Goal: Task Accomplishment & Management: Manage account settings

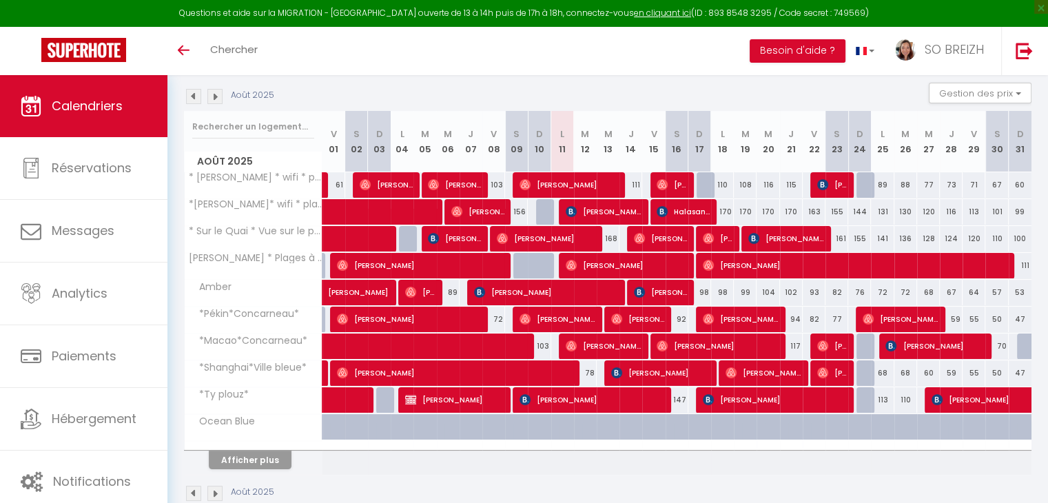
scroll to position [168, 0]
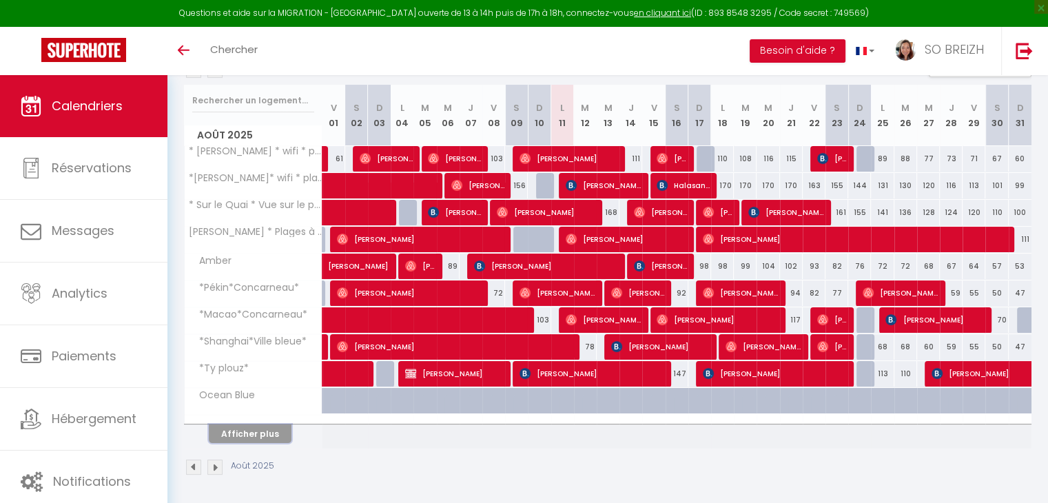
click at [261, 432] on button "Afficher plus" at bounding box center [250, 433] width 83 height 19
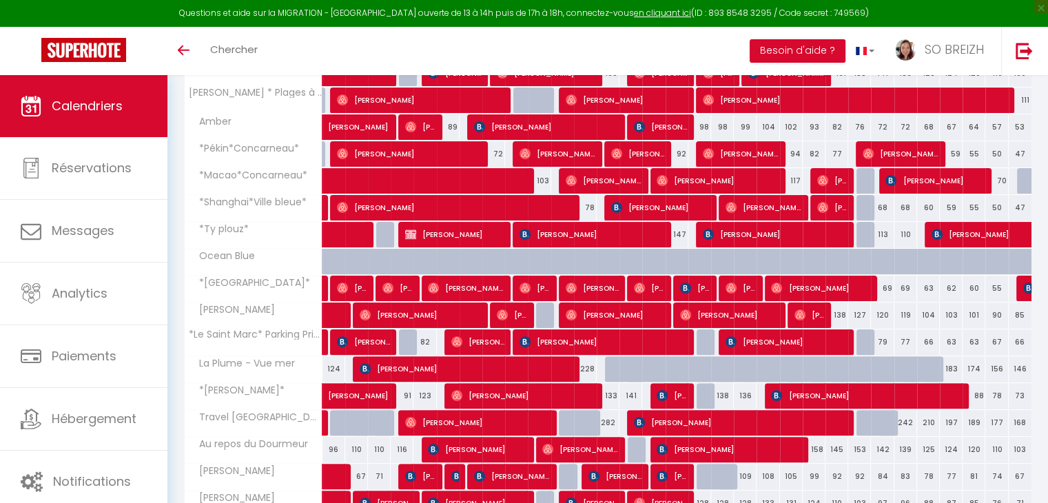
scroll to position [435, 0]
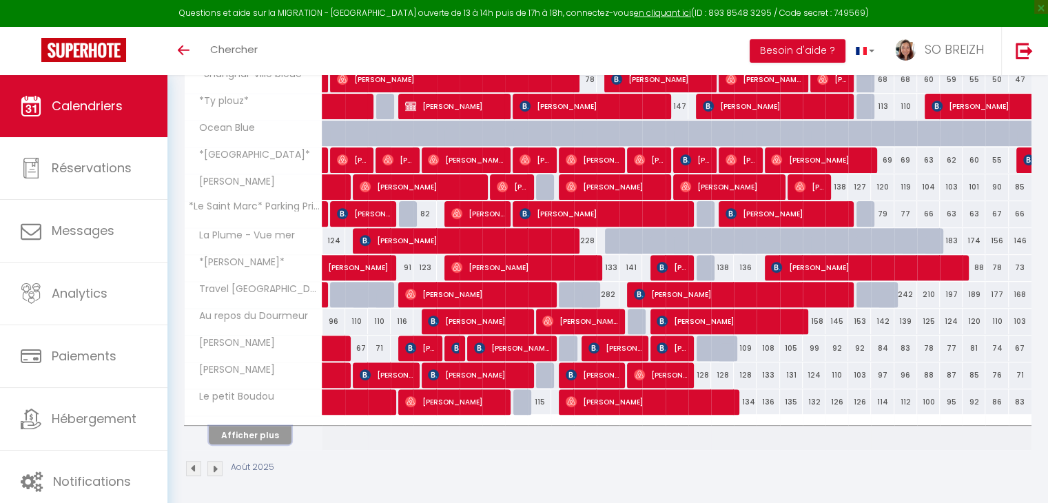
click at [270, 436] on button "Afficher plus" at bounding box center [250, 435] width 83 height 19
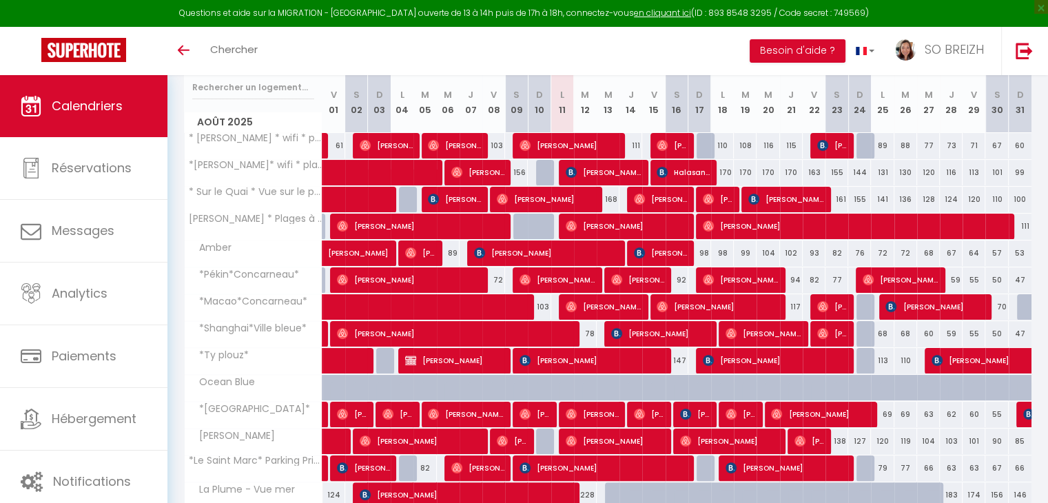
scroll to position [0, 0]
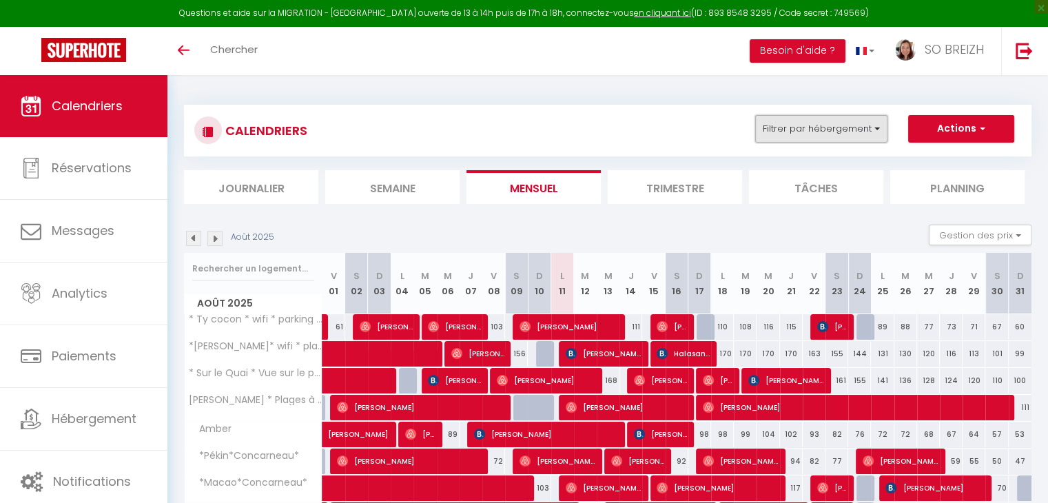
click at [875, 130] on button "Filtrer par hébergement" at bounding box center [821, 129] width 132 height 28
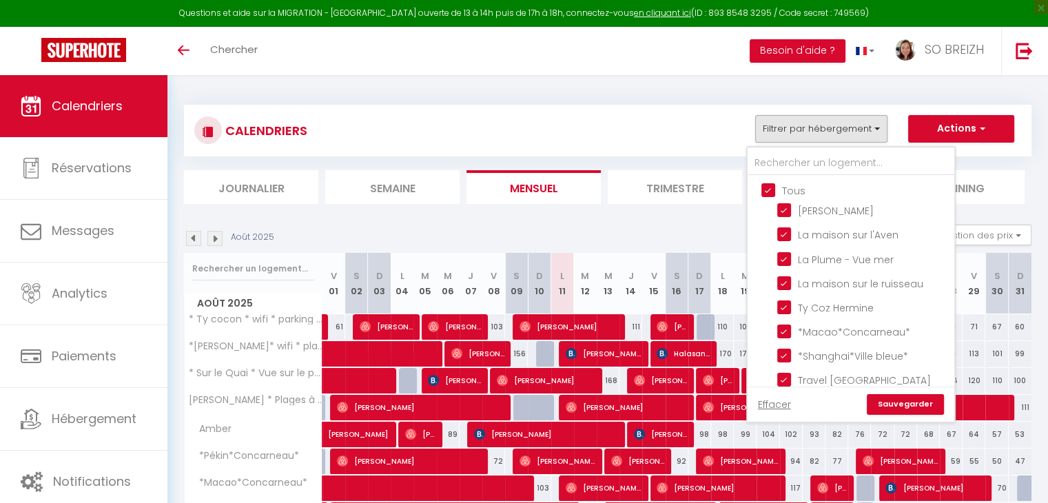
click at [766, 185] on input "Tous" at bounding box center [864, 190] width 207 height 14
checkbox input "false"
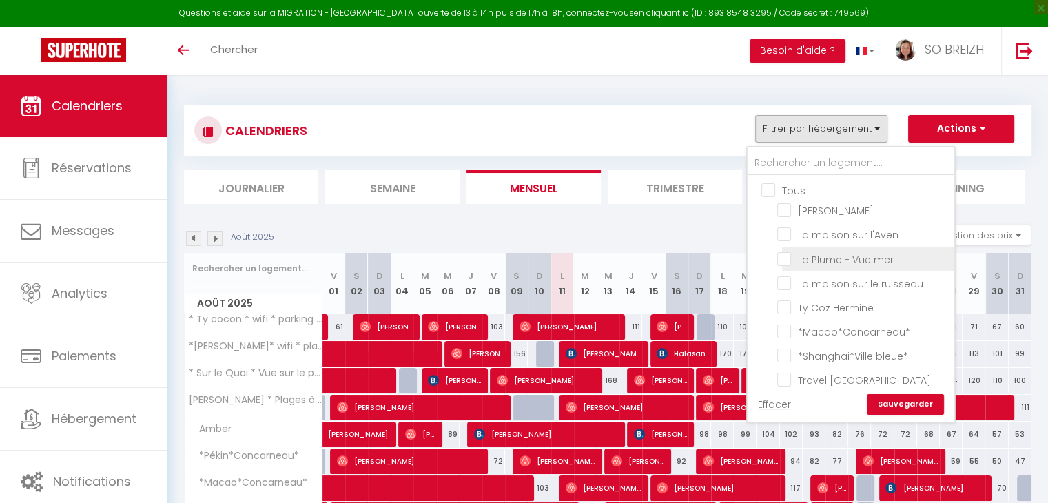
checkbox input "false"
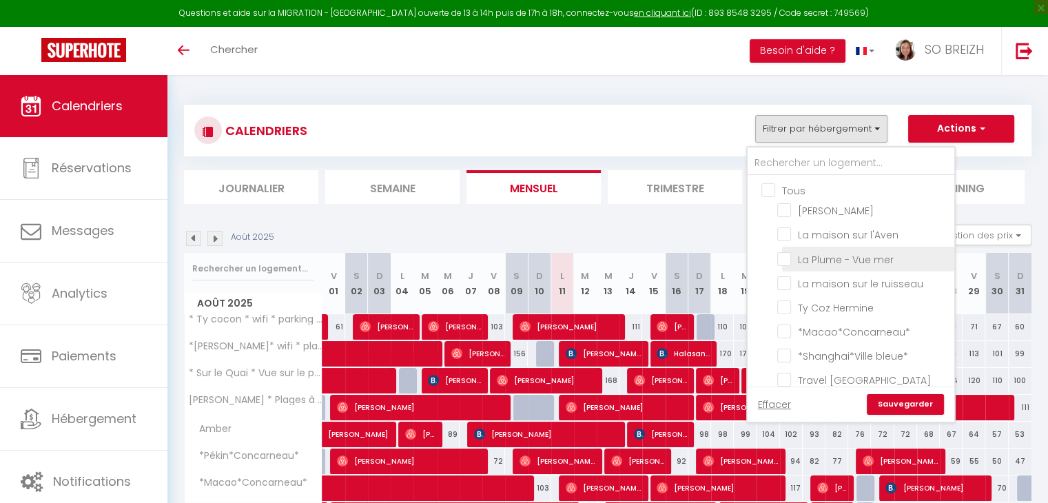
checkbox input "false"
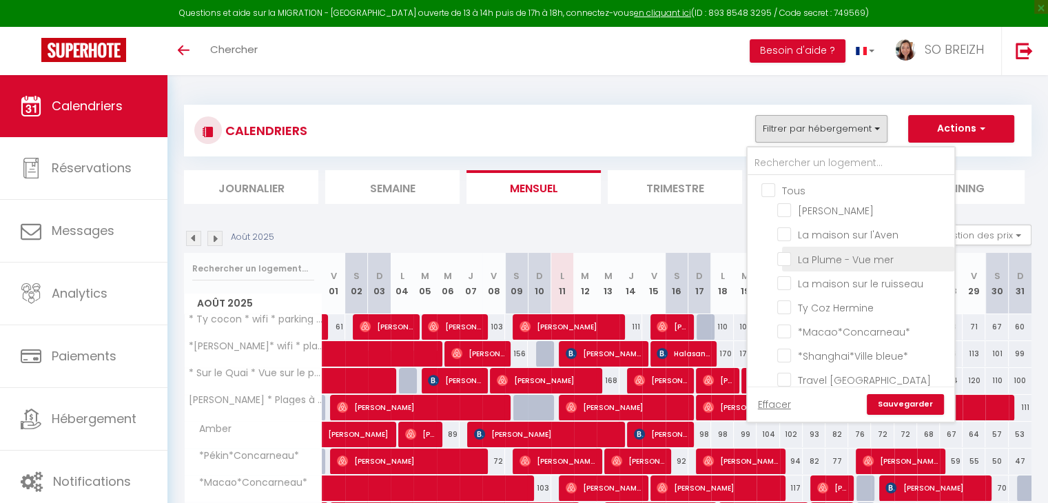
checkbox input "false"
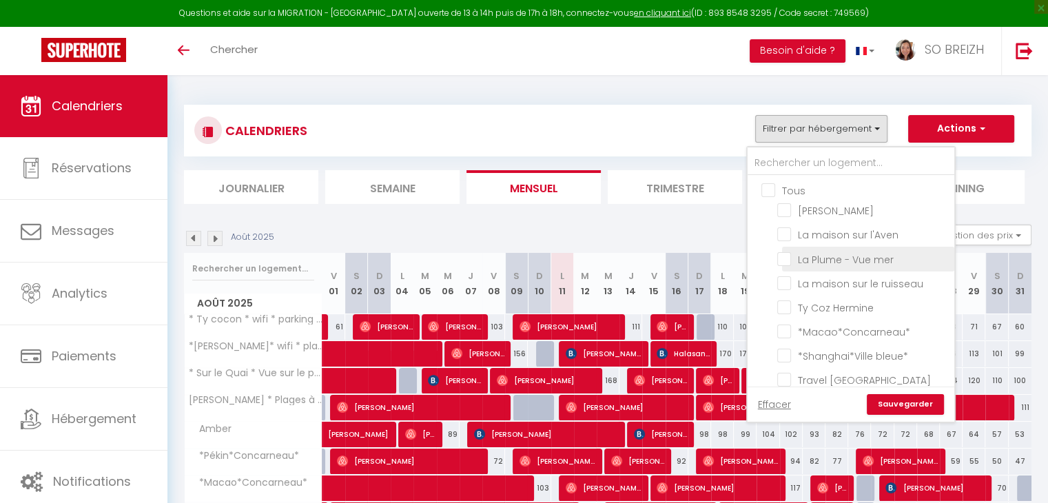
checkbox input "false"
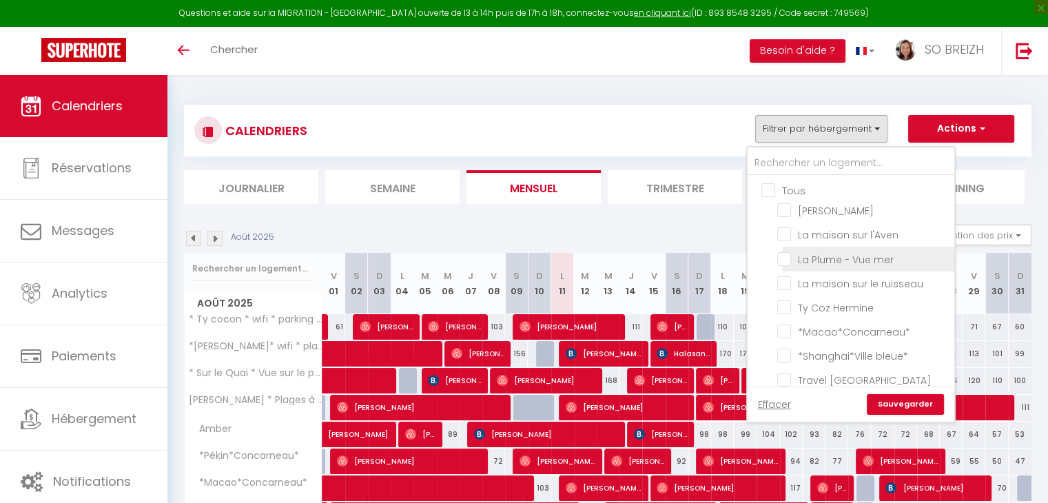
checkbox input "false"
click at [786, 306] on input "Ty Coz Hermine" at bounding box center [863, 307] width 172 height 14
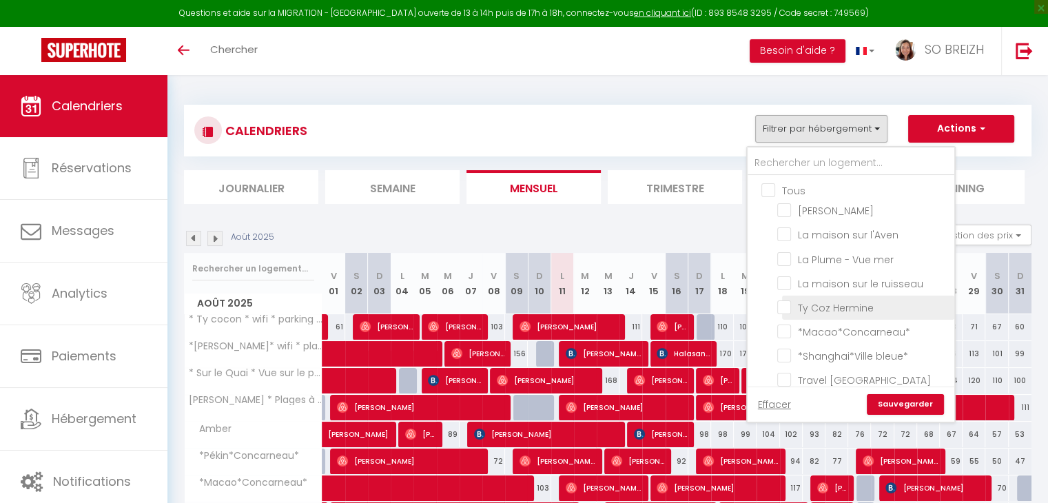
checkbox input "true"
click at [899, 409] on link "Sauvegarder" at bounding box center [905, 404] width 77 height 21
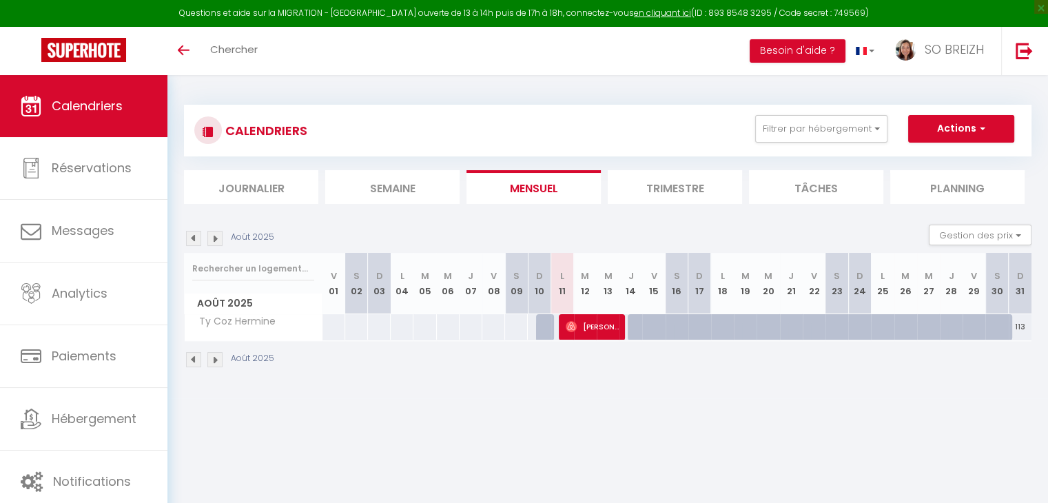
click at [218, 240] on img at bounding box center [214, 238] width 15 height 15
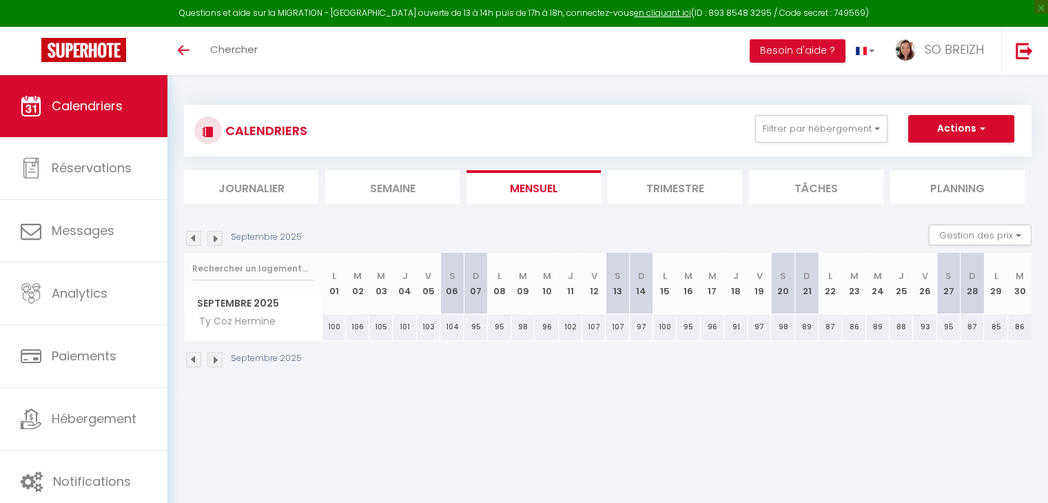
click at [194, 237] on img at bounding box center [193, 238] width 15 height 15
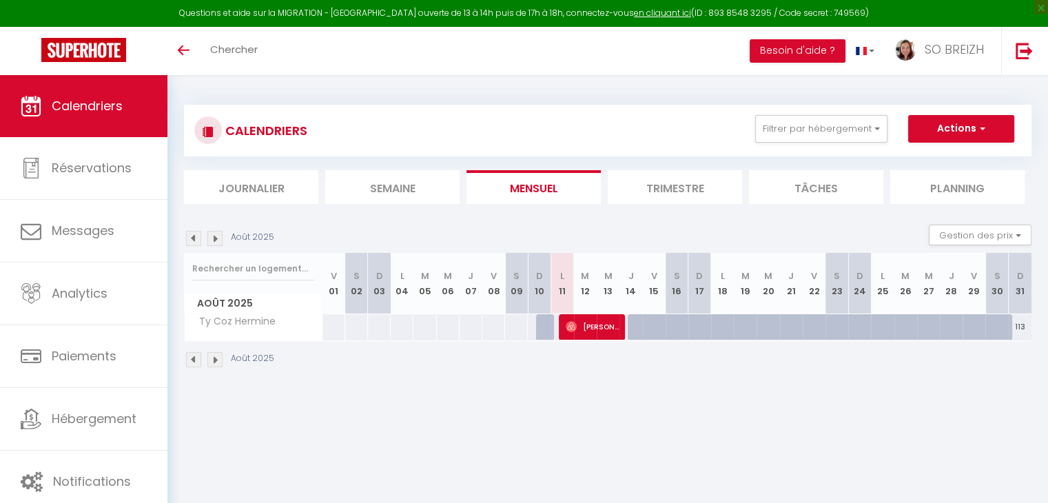
click at [635, 323] on div at bounding box center [639, 327] width 23 height 26
type input "161"
type input "[DEMOGRAPHIC_DATA][DATE]"
type input "Ven 15 Août 2025"
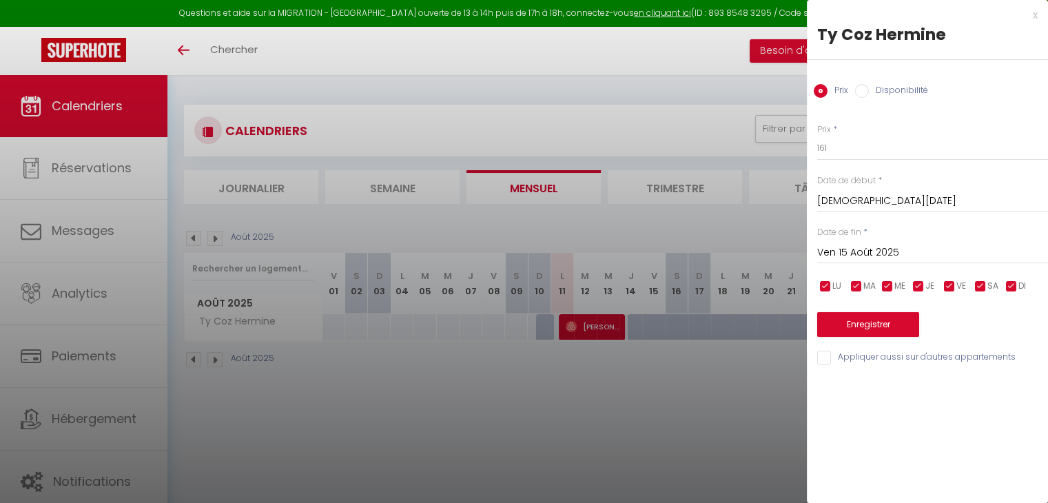
click at [861, 91] on input "Disponibilité" at bounding box center [862, 91] width 14 height 14
radio input "true"
radio input "false"
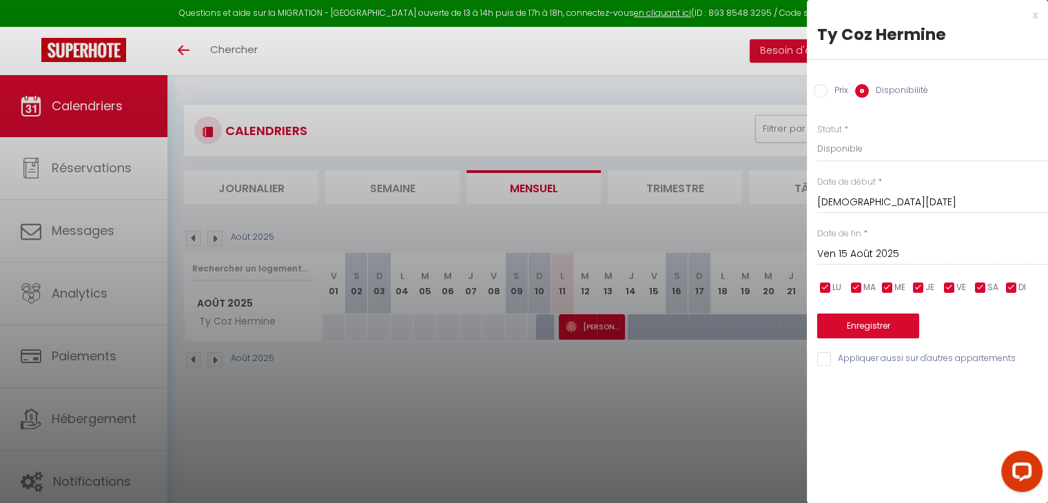
click at [882, 254] on input "Ven 15 Août 2025" at bounding box center [932, 254] width 231 height 18
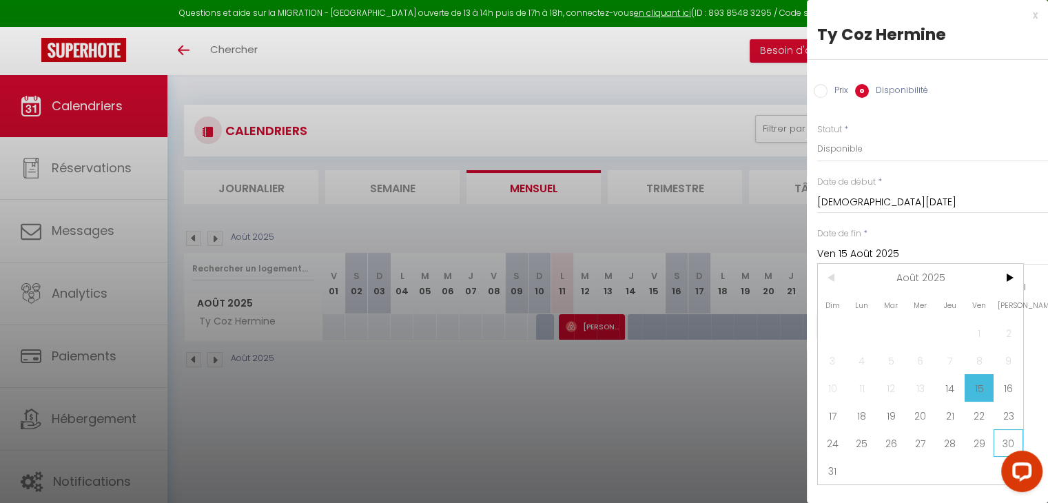
click at [1006, 439] on span "30" at bounding box center [1009, 443] width 30 height 28
type input "[DATE]"
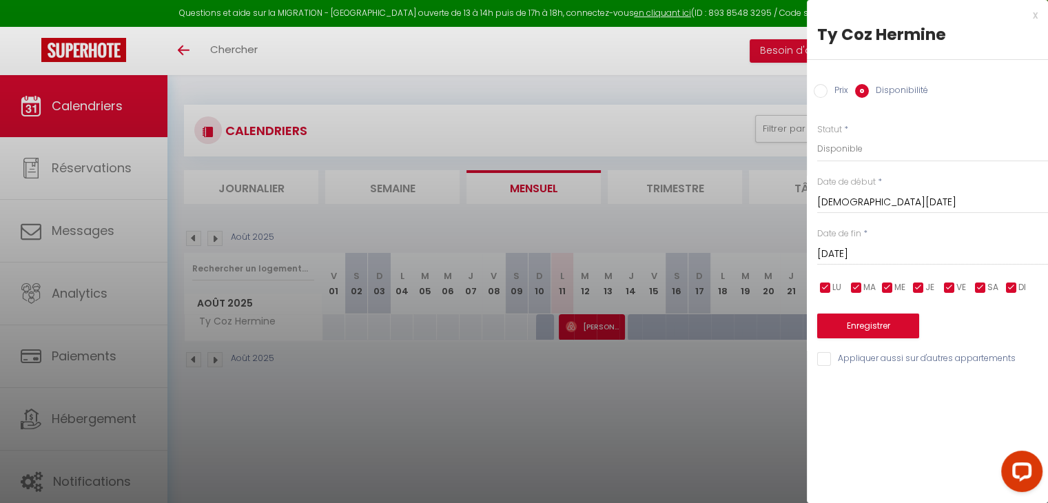
click at [1009, 442] on div "x Ty Coz Hermine Prix Disponibilité Prix * 161 Statut * Disponible Indisponible…" at bounding box center [927, 251] width 241 height 503
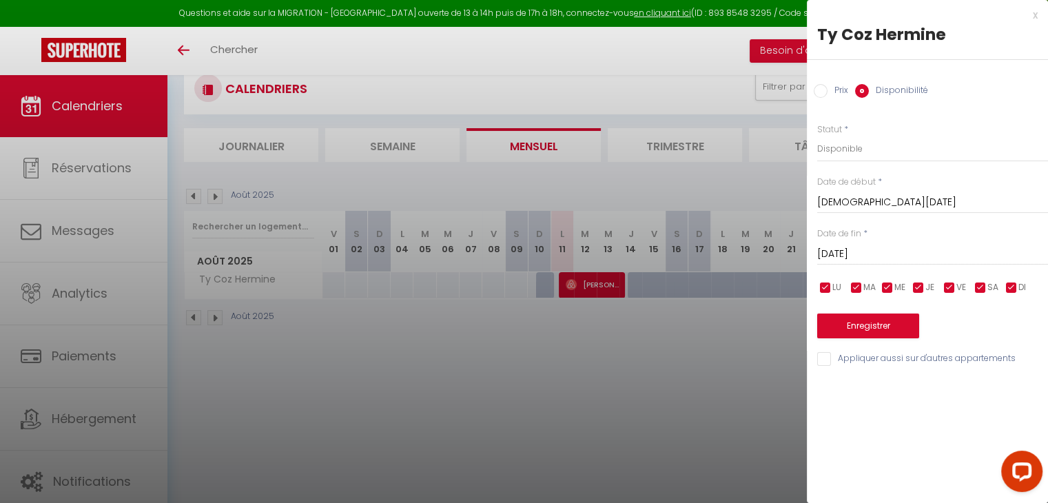
click at [1012, 439] on div "x Ty Coz Hermine Prix Disponibilité Prix * 161 Statut * Disponible Indisponible…" at bounding box center [927, 251] width 241 height 503
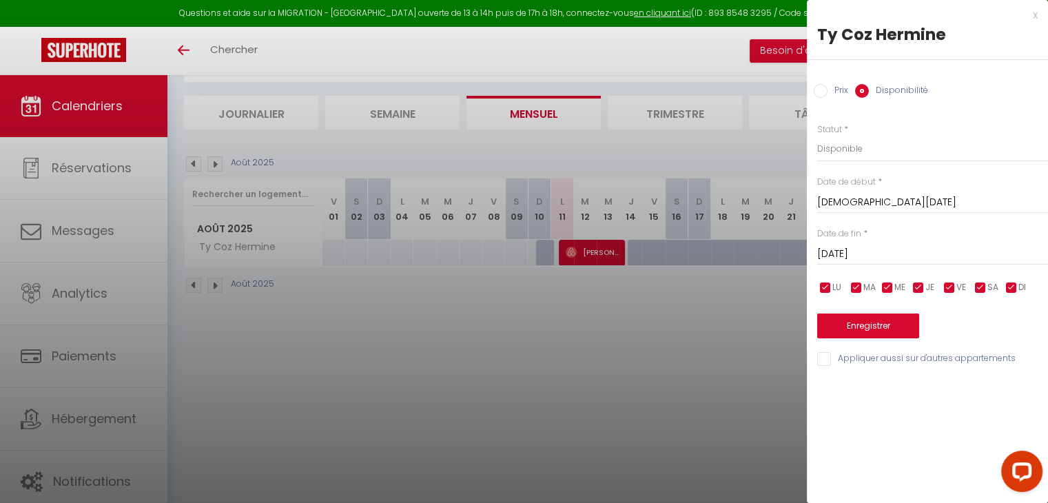
scroll to position [74, 0]
click at [871, 328] on button "Enregistrer" at bounding box center [868, 326] width 102 height 25
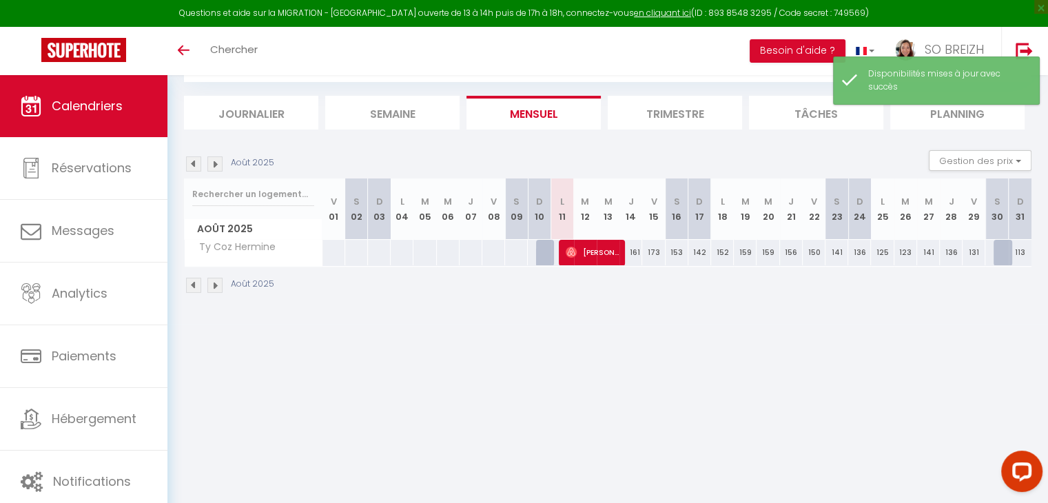
click at [880, 246] on div "125" at bounding box center [882, 252] width 23 height 25
select select "1"
type input "Lun 25 Août 2025"
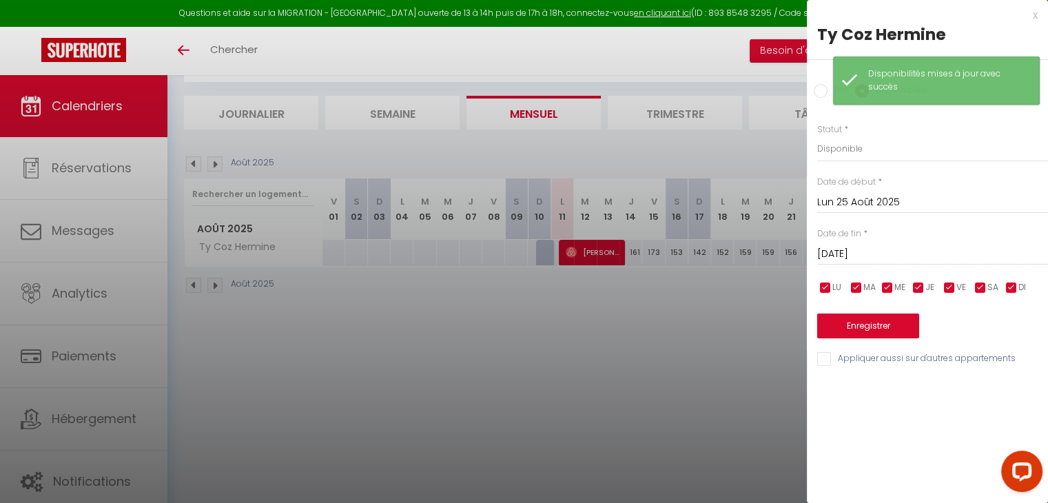
click at [881, 252] on input "[DATE]" at bounding box center [932, 254] width 231 height 18
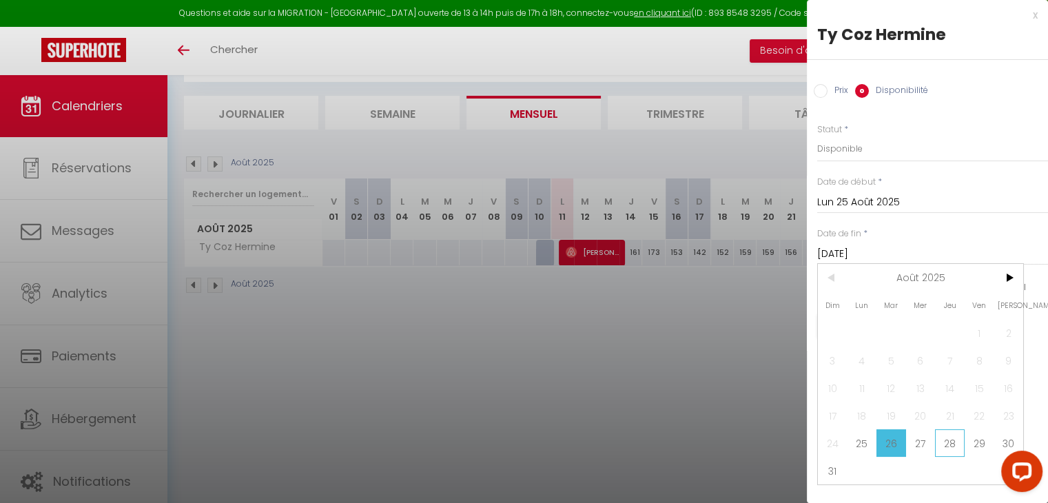
click at [943, 442] on span "28" at bounding box center [950, 443] width 30 height 28
type input "Jeu 28 Août 2025"
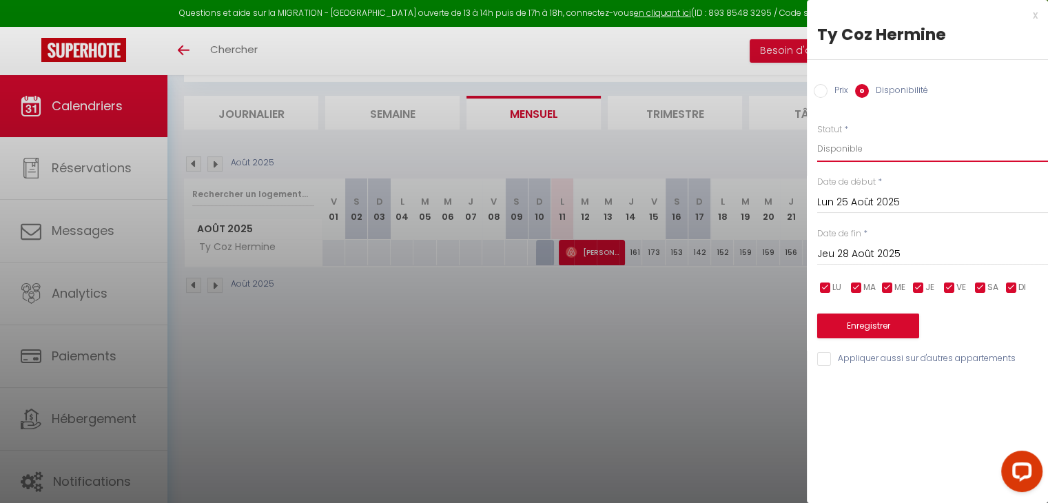
click at [850, 150] on select "Disponible Indisponible" at bounding box center [932, 149] width 231 height 26
select select "0"
click at [817, 136] on select "Disponible Indisponible" at bounding box center [932, 149] width 231 height 26
click at [870, 320] on button "Enregistrer" at bounding box center [868, 326] width 102 height 25
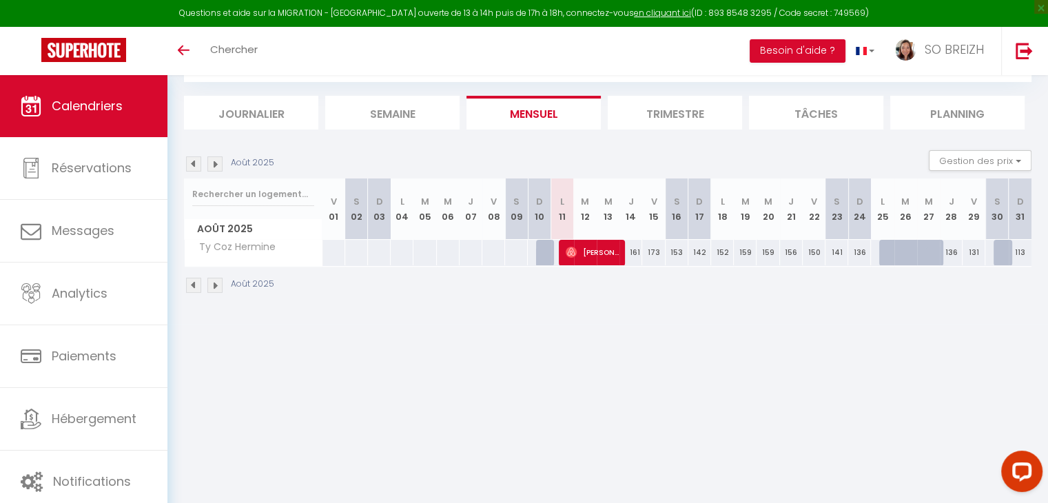
click at [1000, 254] on div at bounding box center [1005, 253] width 23 height 26
select select "1"
type input "[DATE]"
type input "Dim 31 Août 2025"
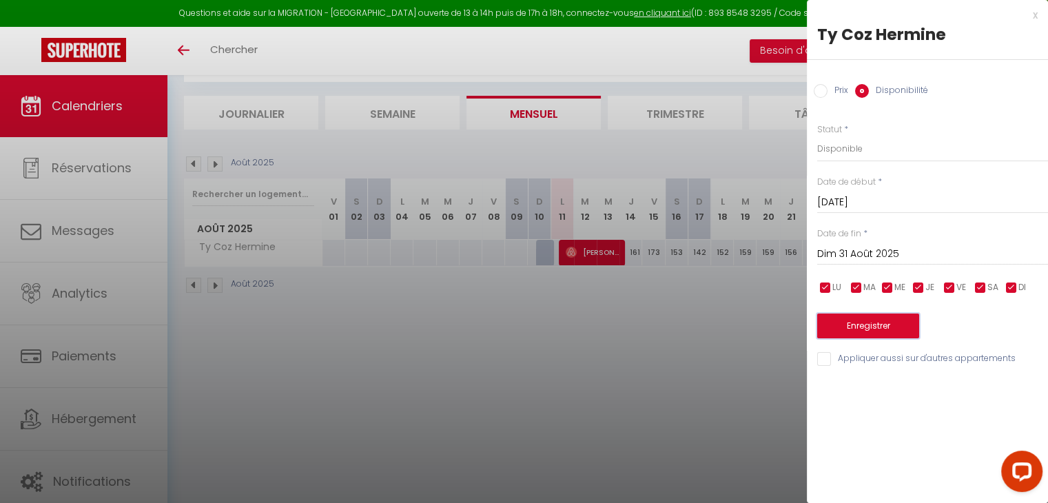
click at [876, 322] on button "Enregistrer" at bounding box center [868, 326] width 102 height 25
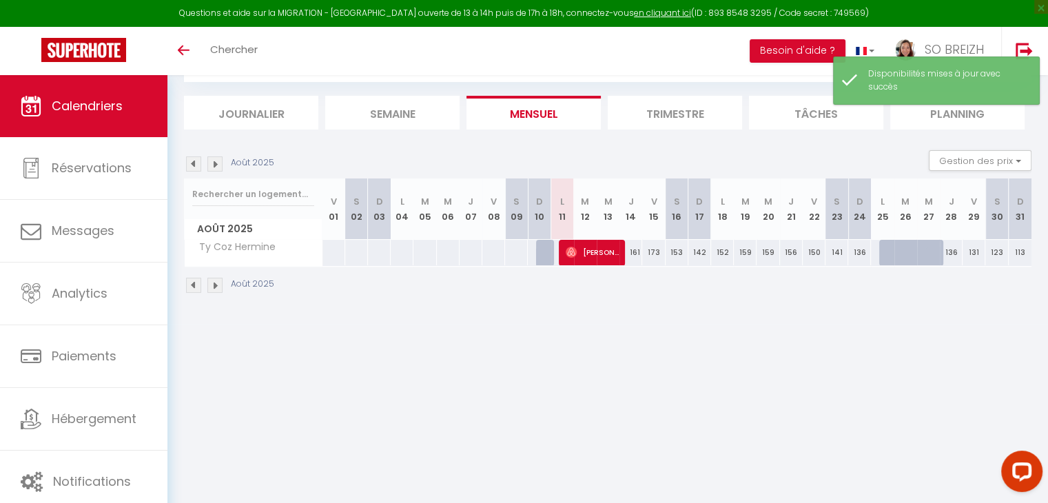
click at [216, 163] on img at bounding box center [214, 163] width 15 height 15
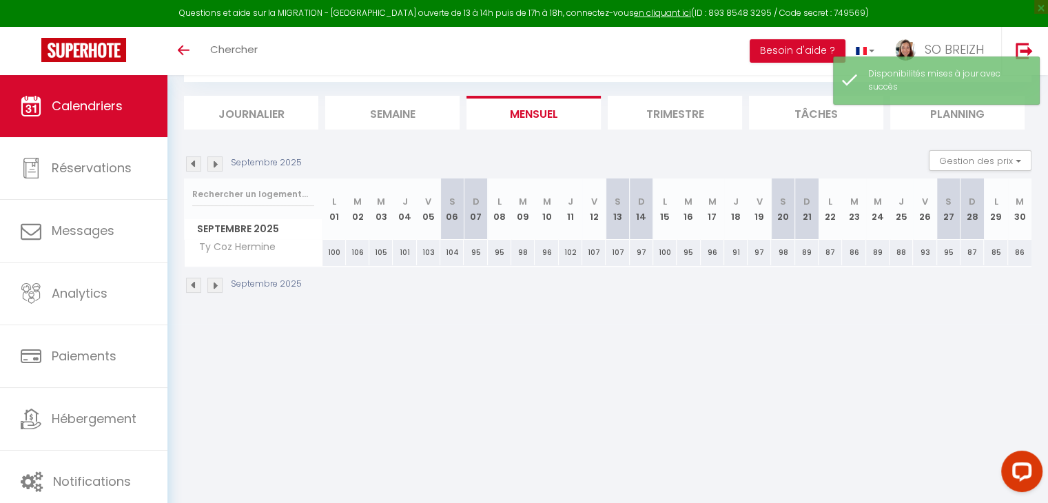
click at [216, 163] on img at bounding box center [214, 163] width 15 height 15
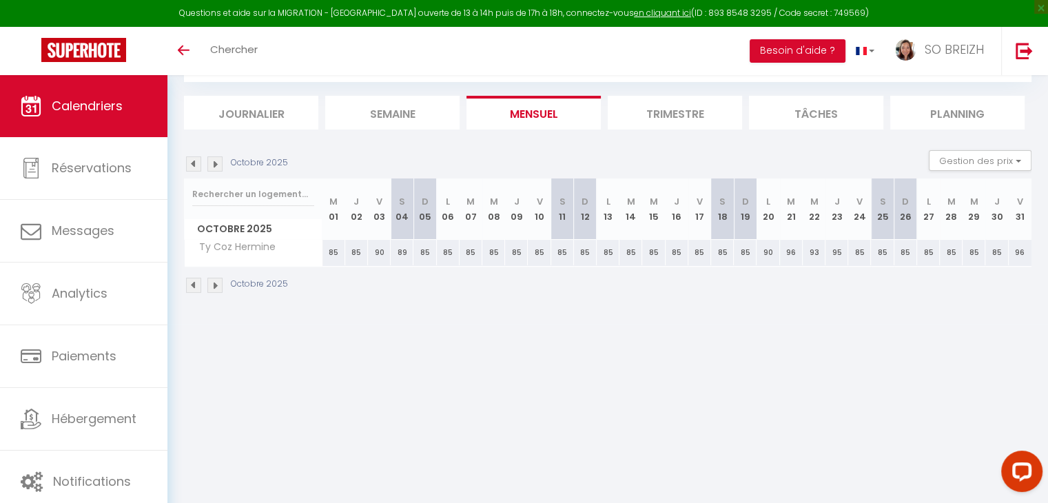
click at [216, 163] on img at bounding box center [214, 163] width 15 height 15
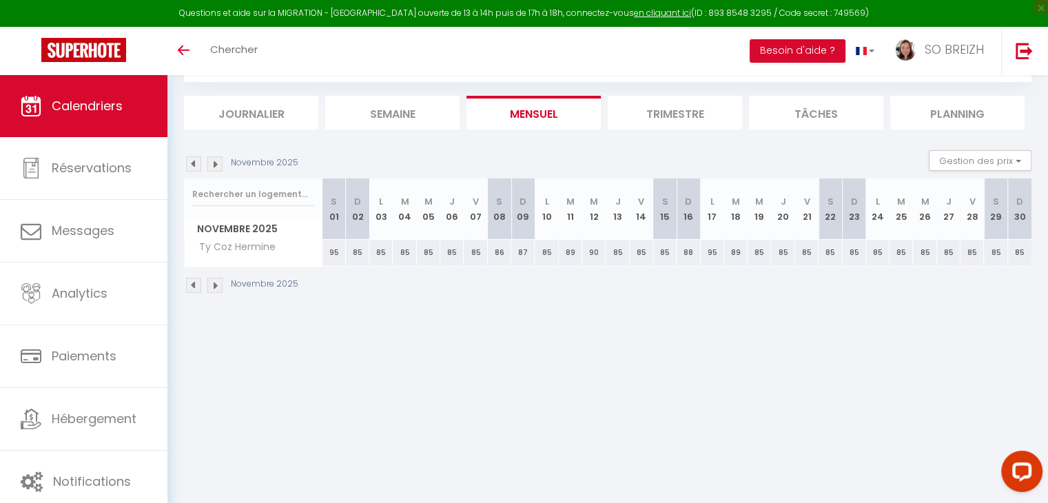
click at [195, 165] on img at bounding box center [193, 163] width 15 height 15
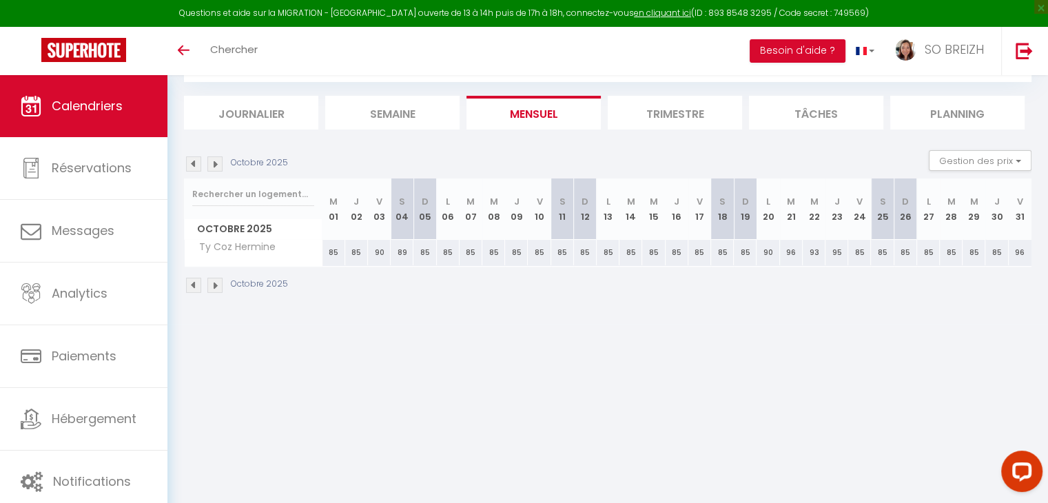
click at [195, 165] on img at bounding box center [193, 163] width 15 height 15
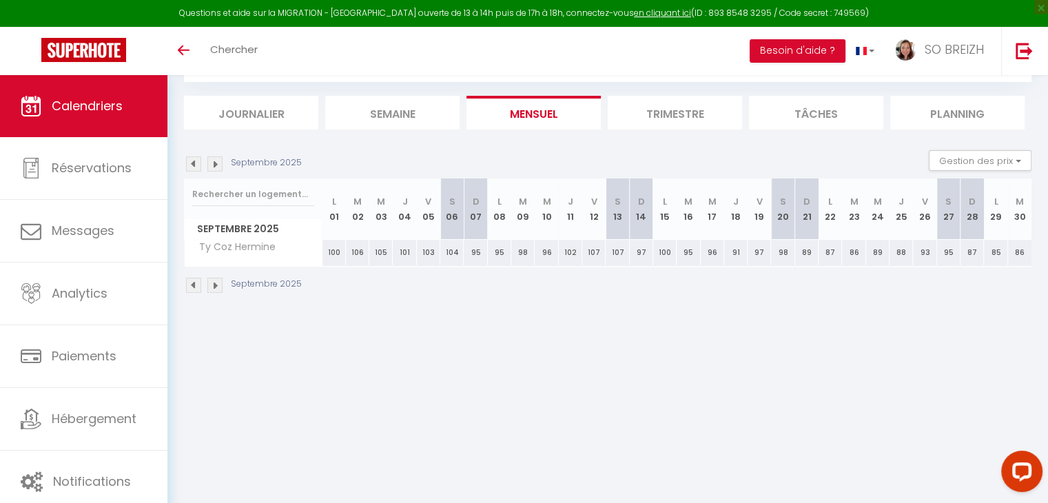
click at [195, 165] on img at bounding box center [193, 163] width 15 height 15
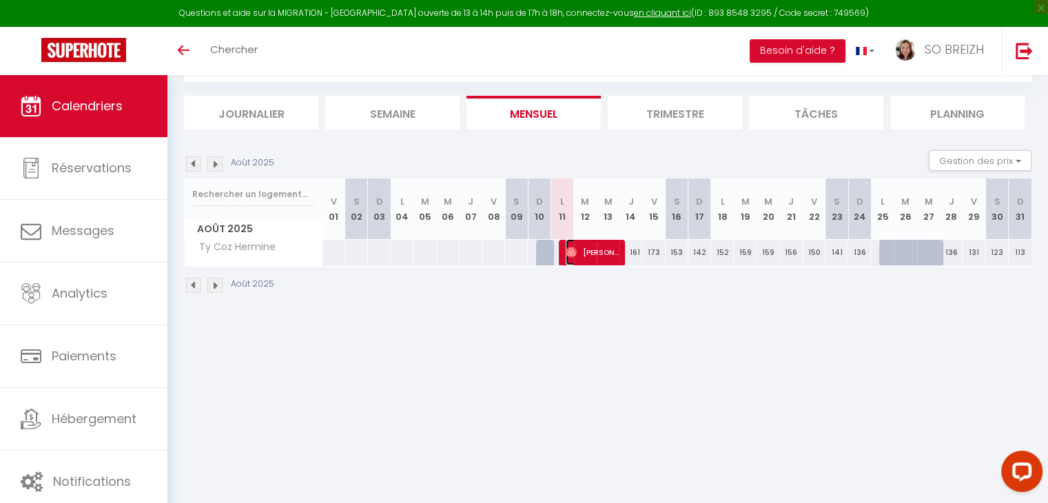
click at [595, 254] on span "[PERSON_NAME]" at bounding box center [592, 252] width 53 height 26
select select "OK"
select select "0"
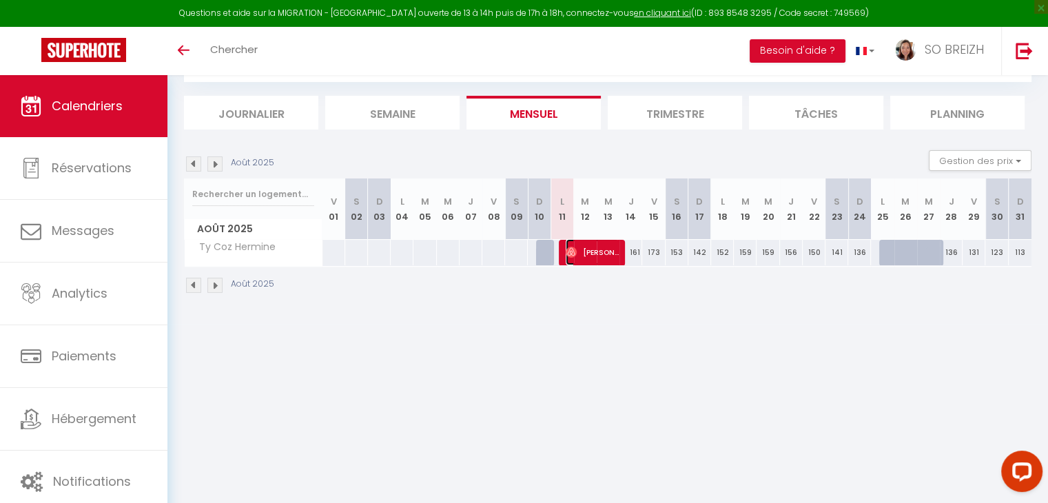
select select "1"
select select
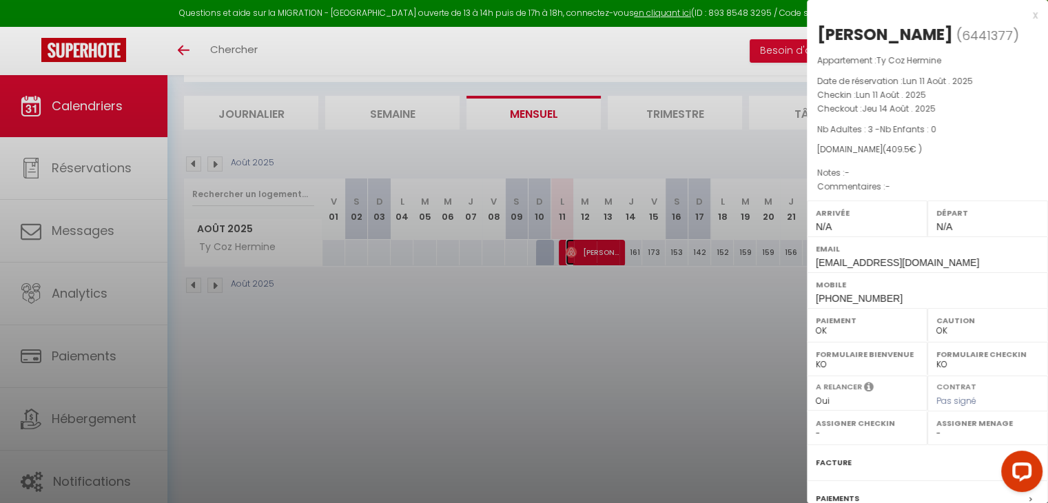
select select "43612"
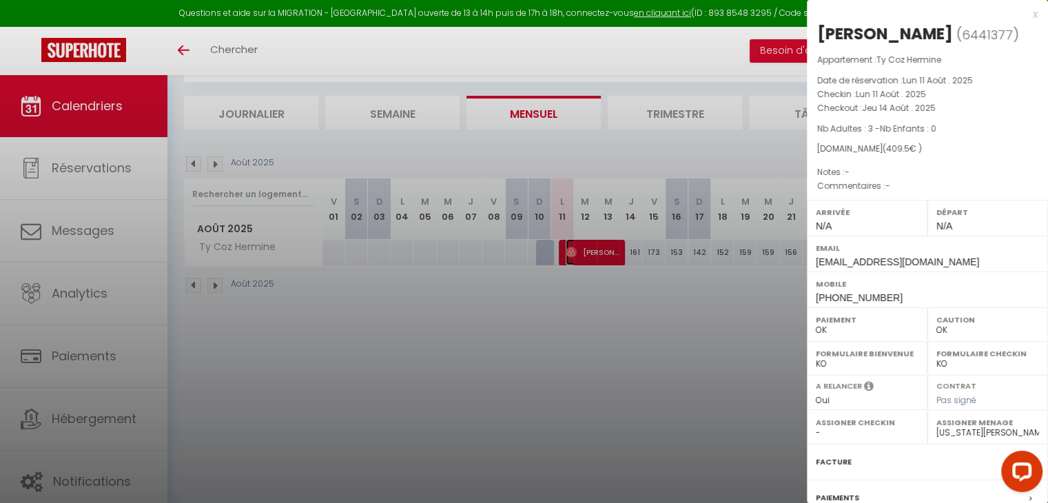
scroll to position [0, 0]
click at [1024, 19] on div "x" at bounding box center [922, 15] width 231 height 17
